Goal: Use online tool/utility: Use online tool/utility

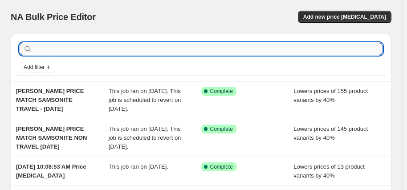
click at [76, 49] on input "text" at bounding box center [208, 49] width 349 height 12
type input "ace"
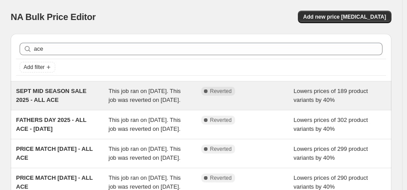
click at [74, 101] on div "SEPT MID SEASON SALE 2025 - ALL ACE" at bounding box center [62, 96] width 93 height 18
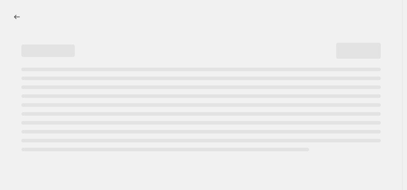
select select "percentage"
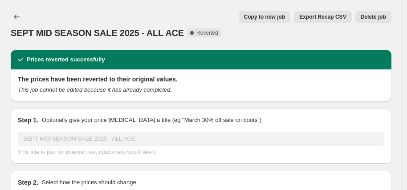
click at [280, 18] on span "Copy to new job" at bounding box center [264, 16] width 41 height 7
select select "percentage"
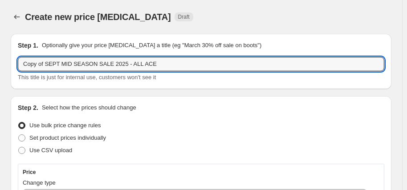
drag, startPoint x: 157, startPoint y: 65, endPoint x: 14, endPoint y: 62, distance: 142.9
click at [14, 62] on div "Step 1. Optionally give your price [MEDICAL_DATA] a title (eg "March 30% off sa…" at bounding box center [201, 61] width 381 height 55
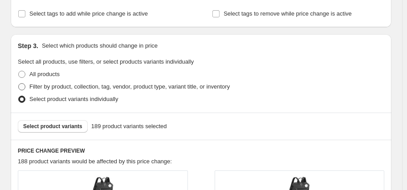
scroll to position [490, 0]
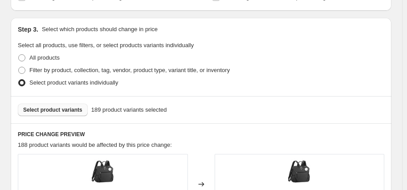
type input "OCTOBER PRICE MATCH - 2025"
click at [76, 108] on span "Select product variants" at bounding box center [52, 109] width 59 height 7
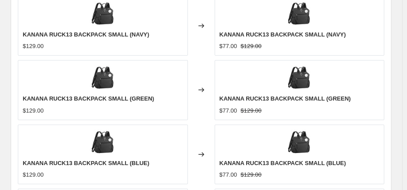
scroll to position [949, 0]
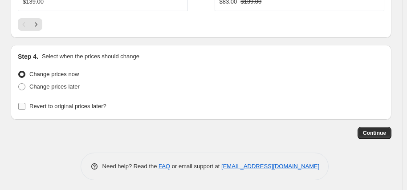
click at [94, 104] on span "Revert to original prices later?" at bounding box center [67, 106] width 77 height 7
click at [25, 104] on input "Revert to original prices later?" at bounding box center [21, 106] width 7 height 7
checkbox input "true"
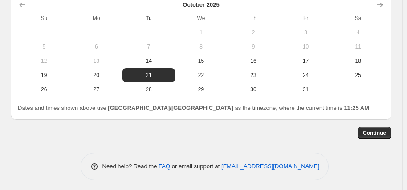
scroll to position [1102, 0]
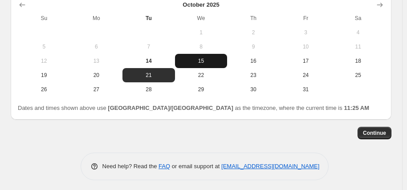
click at [205, 59] on span "15" at bounding box center [200, 60] width 45 height 7
type input "[DATE]"
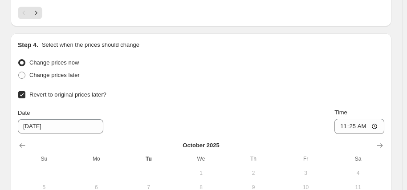
scroll to position [968, 0]
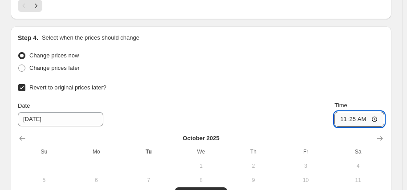
click at [346, 119] on input "11:25" at bounding box center [359, 119] width 50 height 15
type input "06:00"
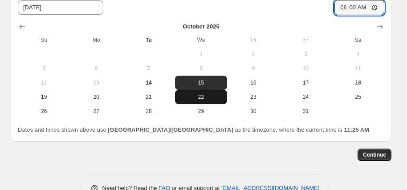
scroll to position [1102, 0]
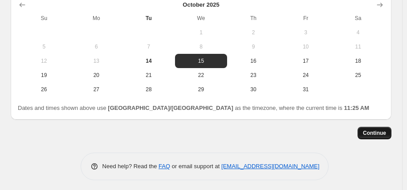
click at [374, 133] on span "Continue" at bounding box center [374, 133] width 23 height 7
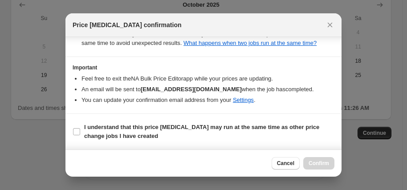
scroll to position [191, 0]
click at [202, 130] on b "I understand that this price [MEDICAL_DATA] may run at the same time as other p…" at bounding box center [201, 132] width 235 height 16
click at [80, 130] on input "I understand that this price [MEDICAL_DATA] may run at the same time as other p…" at bounding box center [76, 131] width 7 height 7
checkbox input "true"
click at [323, 164] on span "Confirm" at bounding box center [318, 163] width 20 height 7
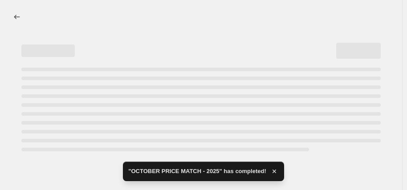
select select "percentage"
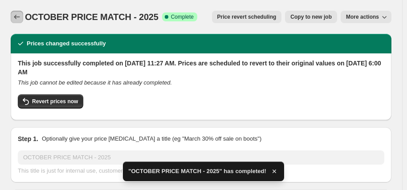
click at [13, 15] on icon "Price change jobs" at bounding box center [16, 16] width 9 height 9
